Goal: Task Accomplishment & Management: Use online tool/utility

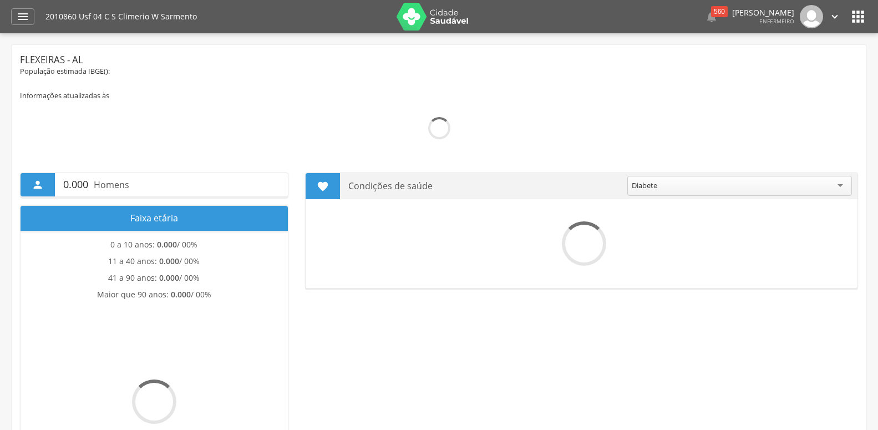
click at [26, 16] on icon "" at bounding box center [22, 16] width 13 height 13
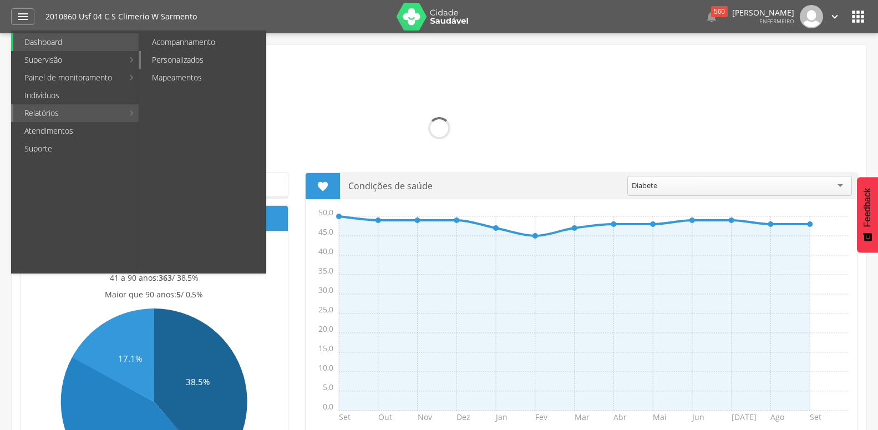
click at [169, 67] on link "Personalizados" at bounding box center [203, 60] width 125 height 18
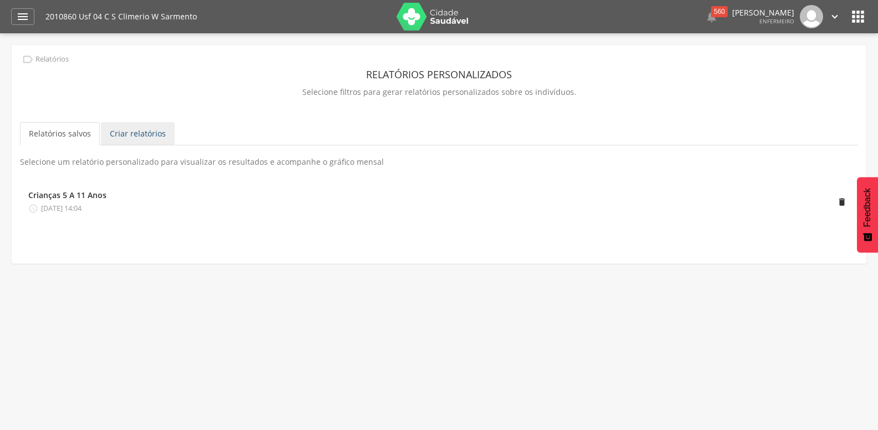
click at [142, 128] on link "Criar relatórios" at bounding box center [138, 133] width 74 height 23
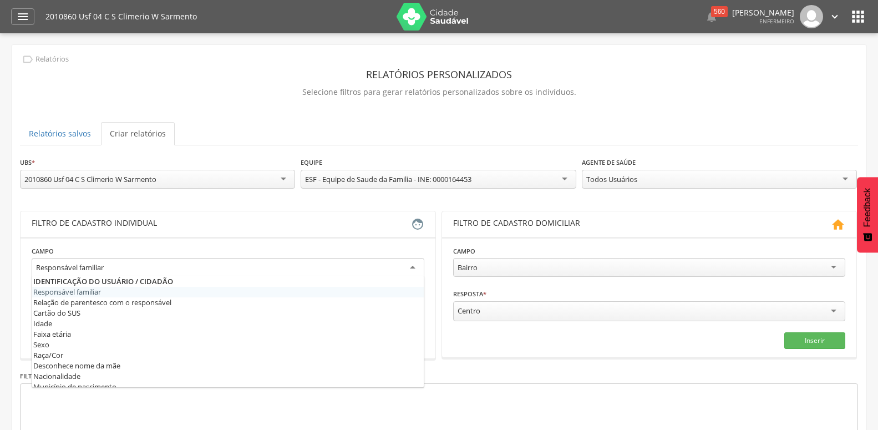
click at [137, 276] on div "Responsável familiar" at bounding box center [228, 268] width 393 height 20
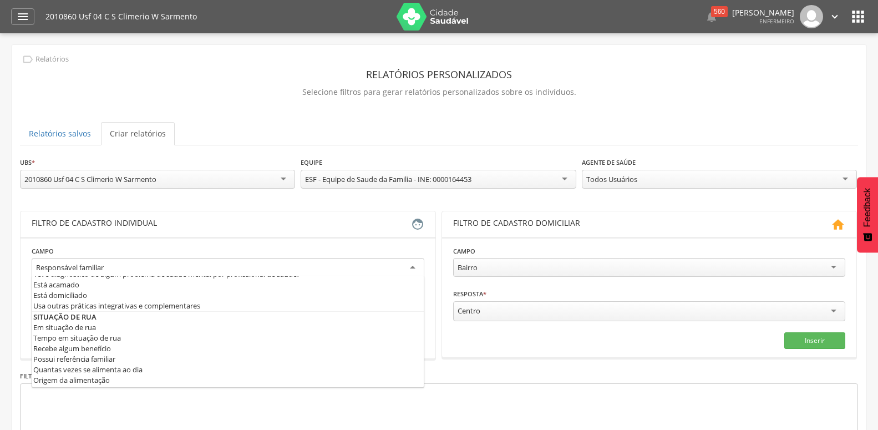
scroll to position [539, 0]
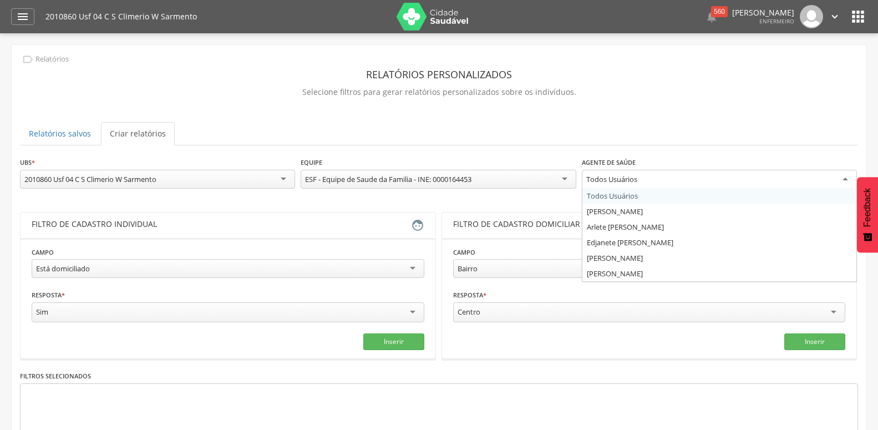
click at [705, 178] on div "Todos Usuários" at bounding box center [719, 180] width 275 height 20
click at [650, 211] on div "**********" at bounding box center [439, 324] width 838 height 337
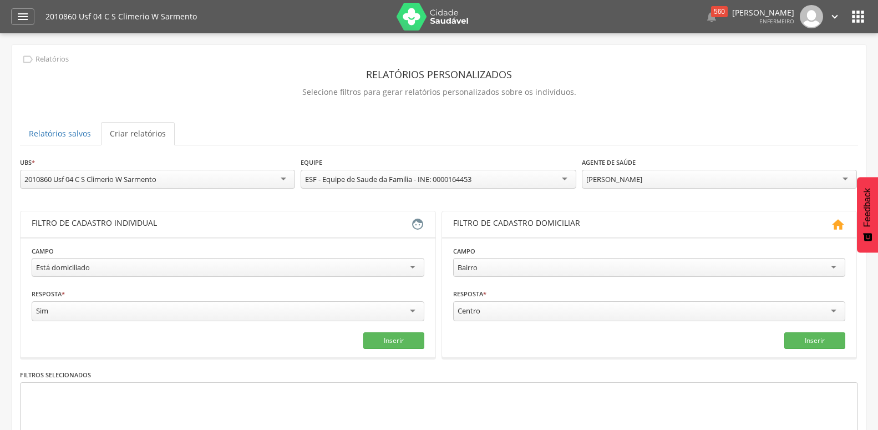
click at [404, 330] on fieldset "**********" at bounding box center [228, 297] width 393 height 104
click at [402, 342] on button "Inserir" at bounding box center [393, 340] width 61 height 17
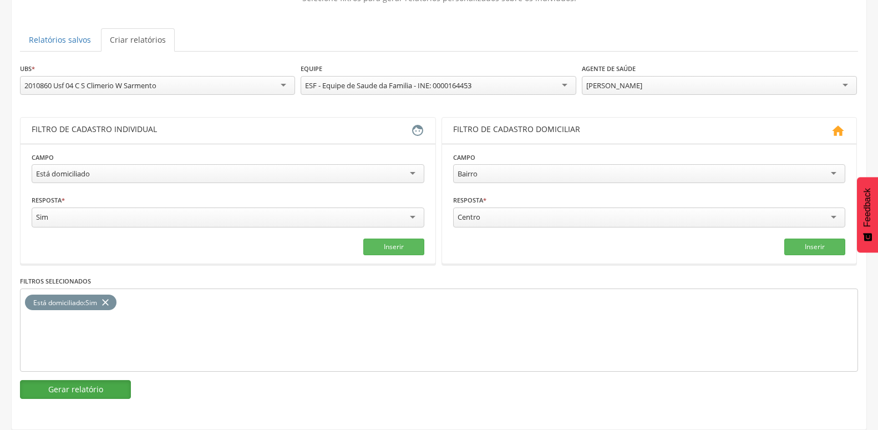
click at [85, 383] on button "Gerar relatório" at bounding box center [75, 389] width 111 height 19
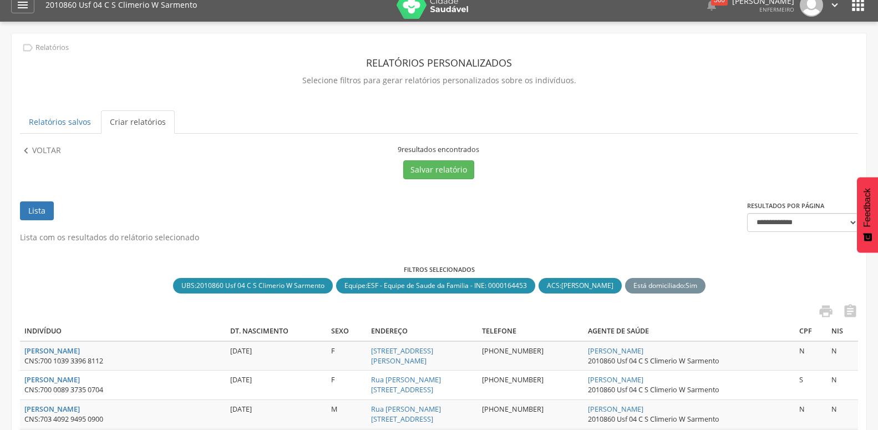
scroll to position [0, 0]
